Goal: Transaction & Acquisition: Subscribe to service/newsletter

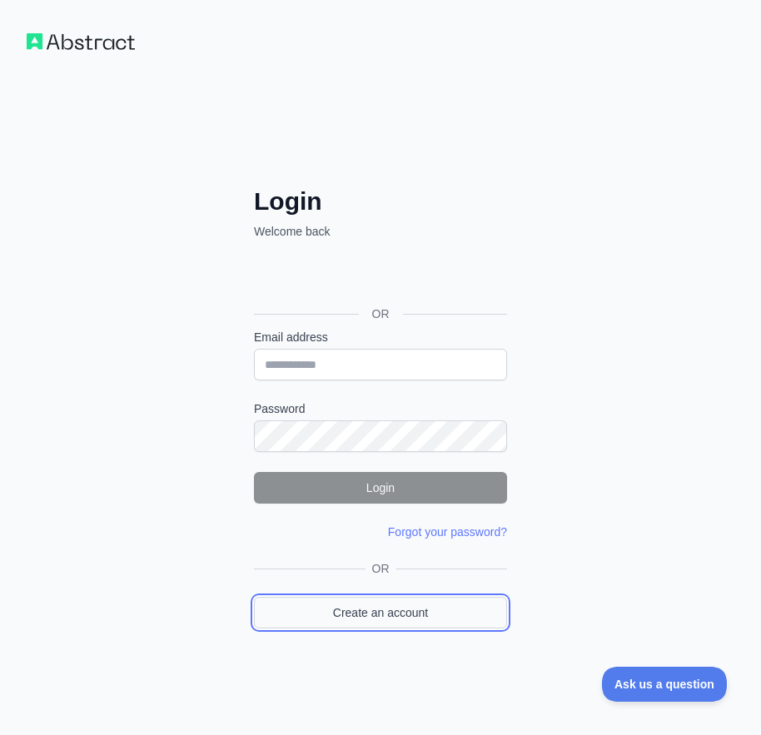
click at [383, 611] on link "Create an account" at bounding box center [380, 613] width 253 height 32
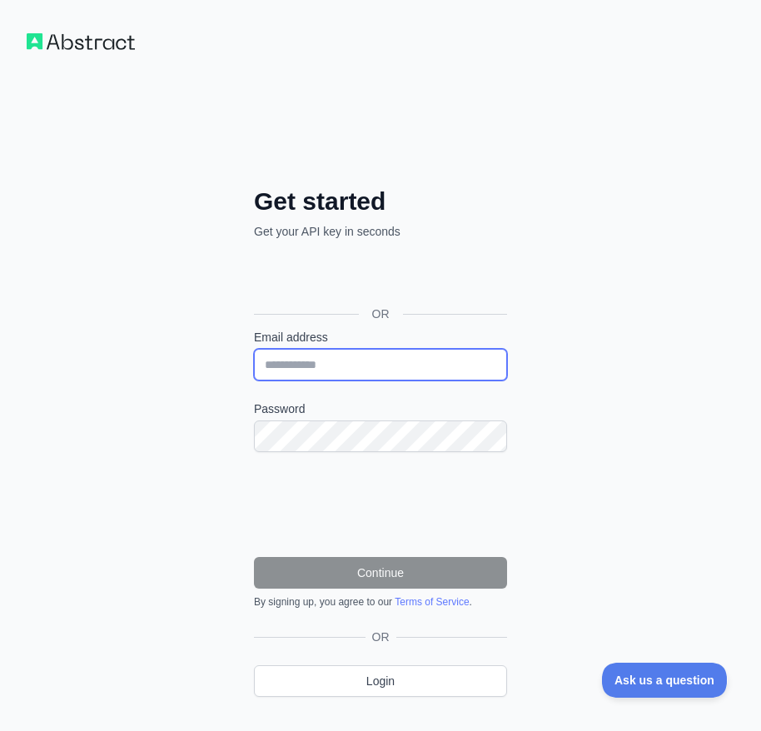
click at [318, 362] on input "Email address" at bounding box center [380, 365] width 253 height 32
paste input "**********"
type input "**********"
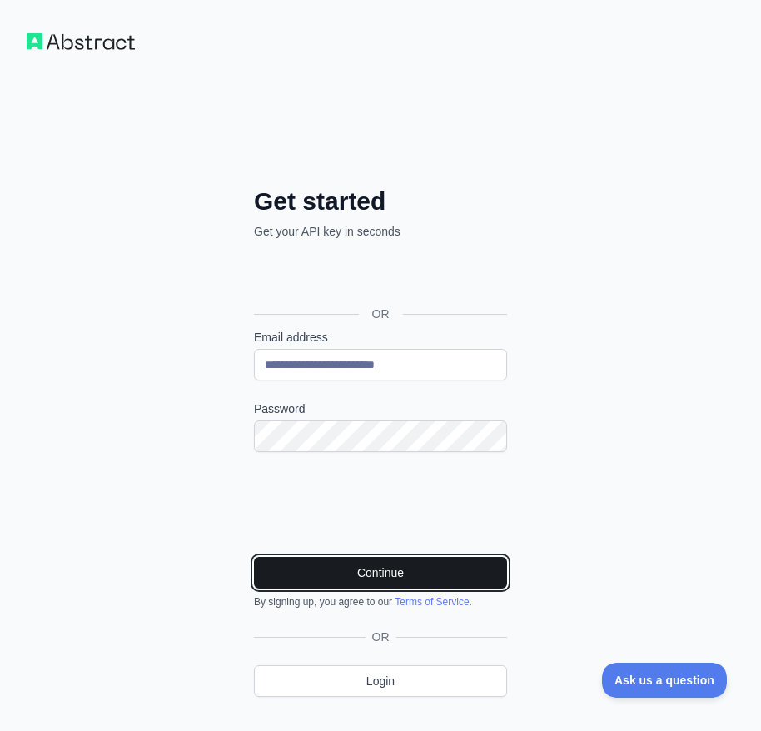
click at [458, 575] on button "Continue" at bounding box center [380, 573] width 253 height 32
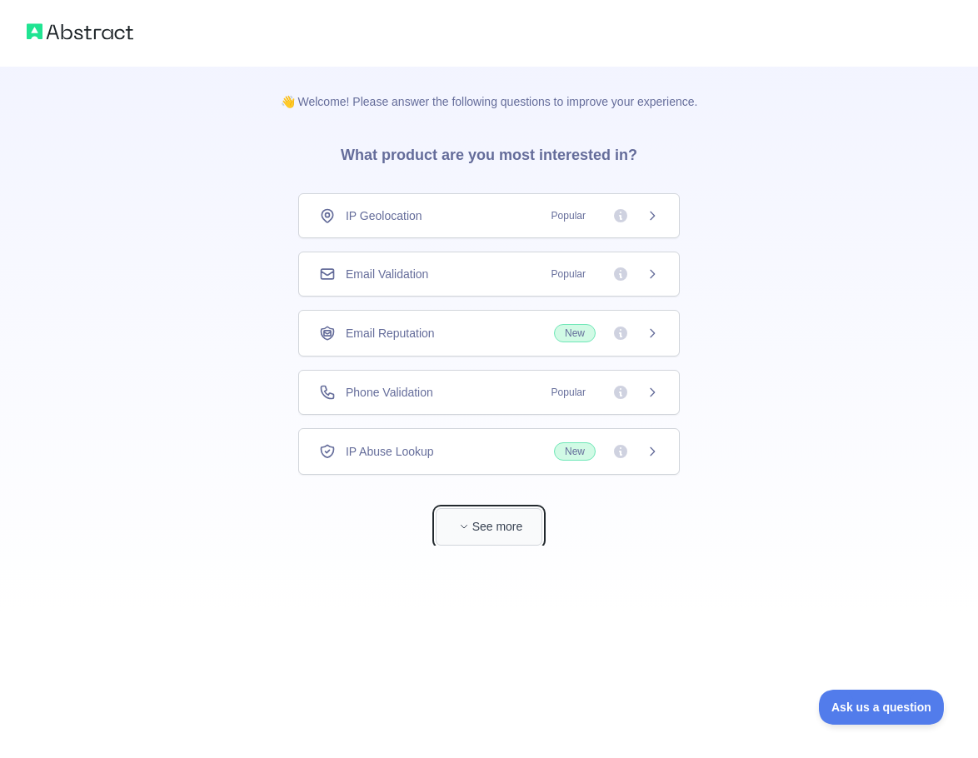
click at [506, 528] on button "See more" at bounding box center [488, 526] width 107 height 37
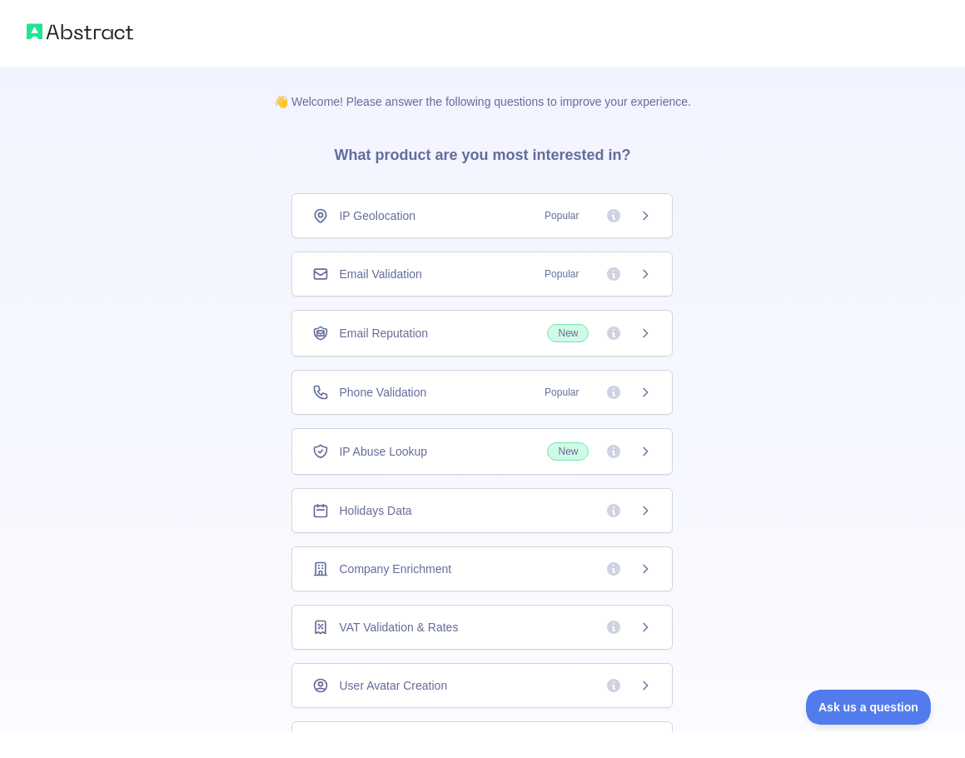
click at [420, 275] on div "Email Validation Popular" at bounding box center [482, 274] width 340 height 17
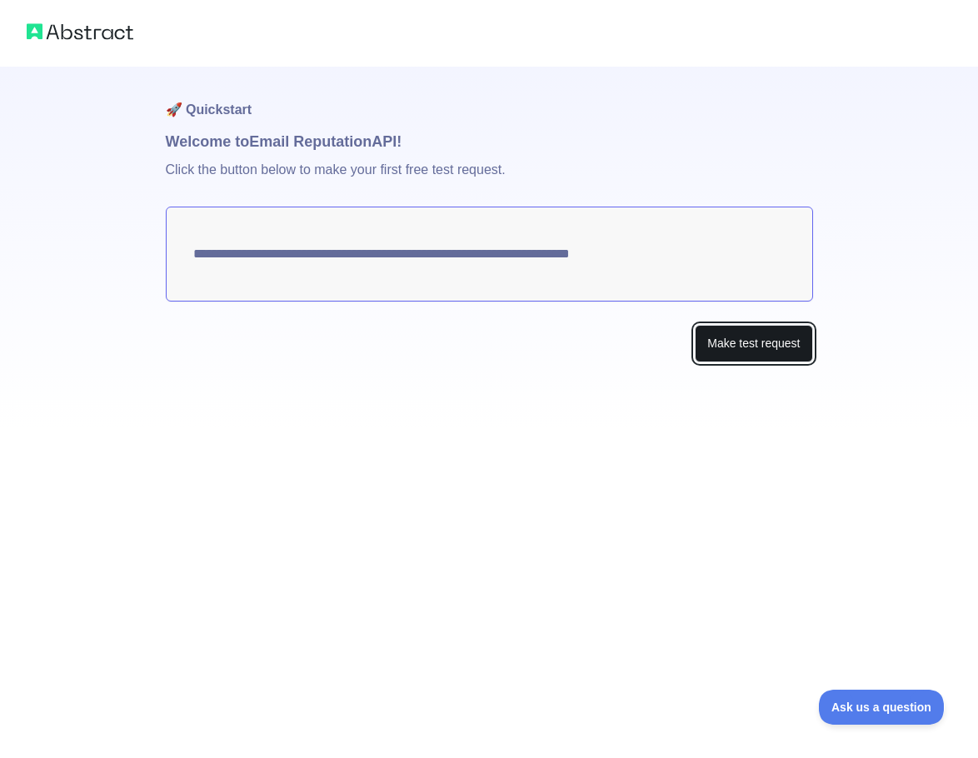
click at [774, 348] on button "Make test request" at bounding box center [752, 343] width 117 height 37
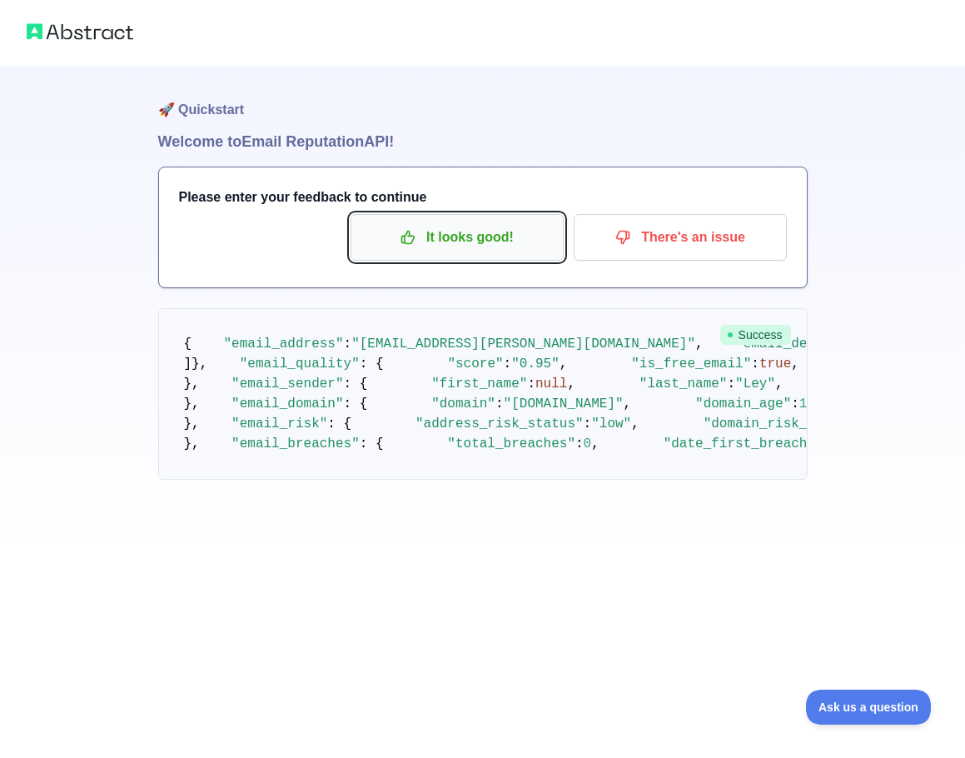
click at [450, 235] on p "It looks good!" at bounding box center [457, 237] width 188 height 28
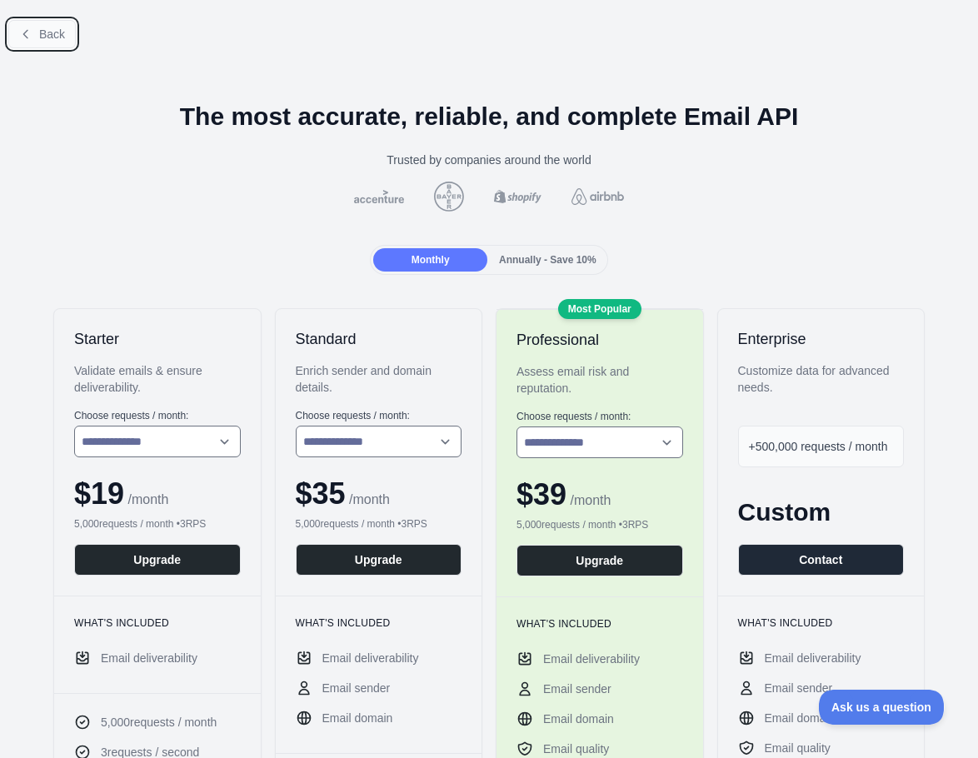
click at [46, 25] on button "Back" at bounding box center [41, 34] width 67 height 28
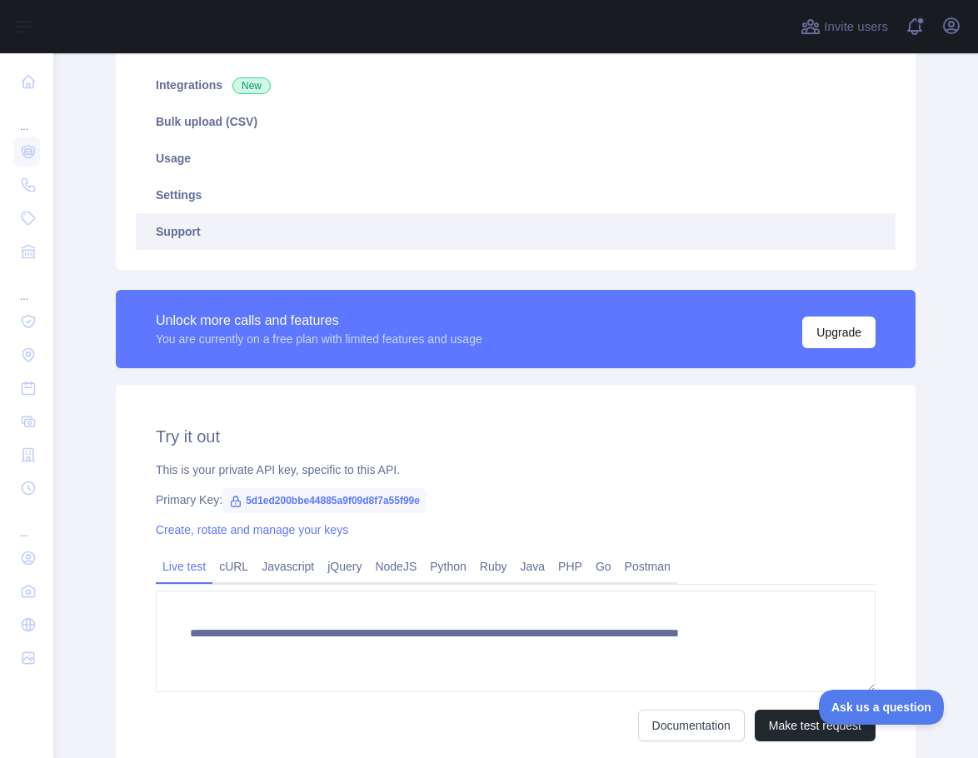
scroll to position [250, 0]
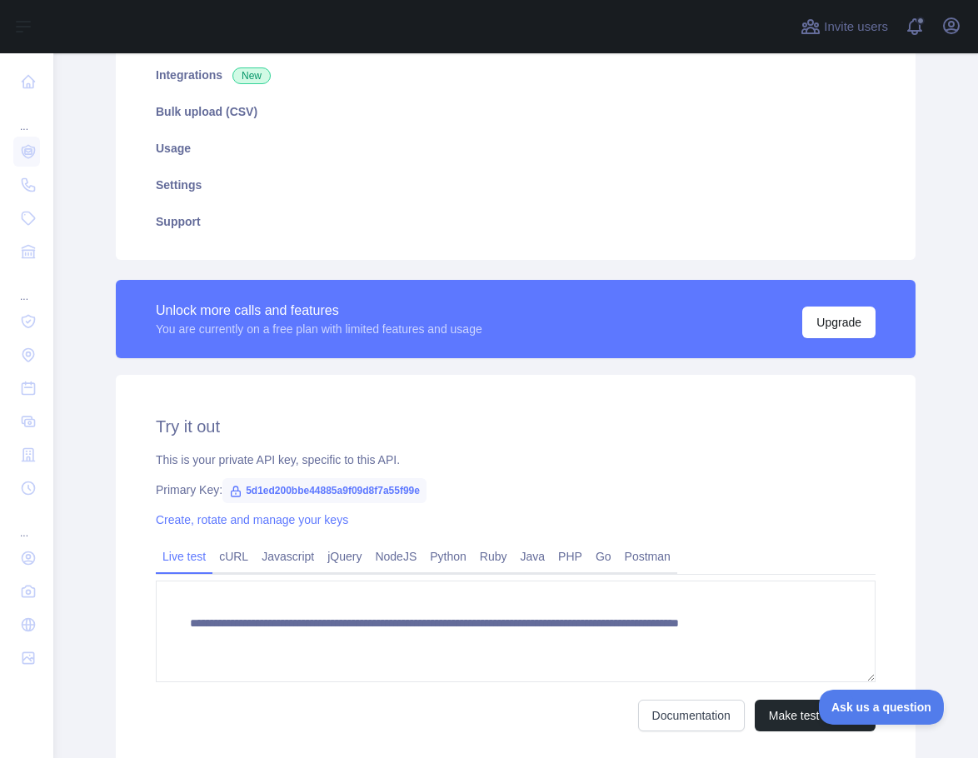
click at [368, 485] on span "5d1ed200bbe44885a9f09d8f7a55f99e" at bounding box center [324, 490] width 204 height 25
copy span "5d1ed200bbe44885a9f09d8f7a55f99e"
